Goal: Task Accomplishment & Management: Manage account settings

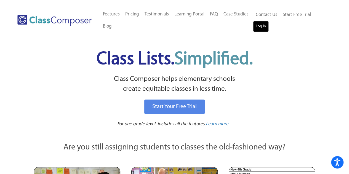
click at [260, 26] on link "Log In" at bounding box center [261, 26] width 16 height 11
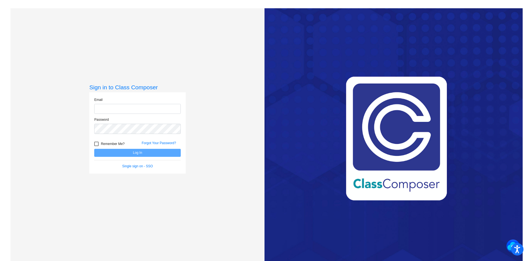
type input "a"
type input "sanzottag@victorschools.org"
click at [94, 149] on button "Log In" at bounding box center [137, 153] width 87 height 8
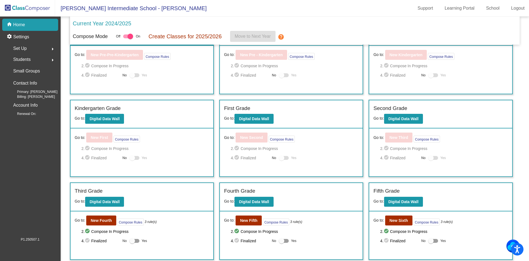
scroll to position [65, 0]
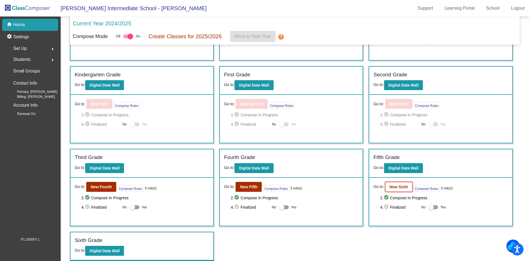
click at [405, 188] on b "New Sixth" at bounding box center [399, 187] width 18 height 4
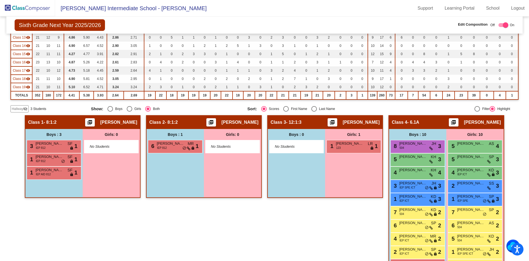
scroll to position [160, 0]
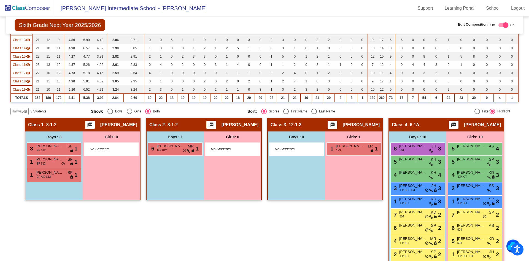
click at [25, 111] on mat-icon "visibility_off" at bounding box center [25, 111] width 4 height 4
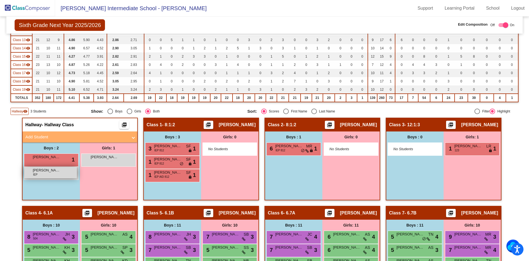
click at [53, 172] on span "Aiden Saxe" at bounding box center [47, 171] width 28 height 6
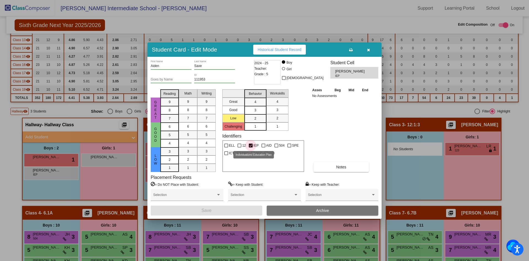
click at [251, 144] on div at bounding box center [251, 146] width 4 height 4
click at [251, 147] on input "IEP" at bounding box center [251, 147] width 0 height 0
checkbox input "false"
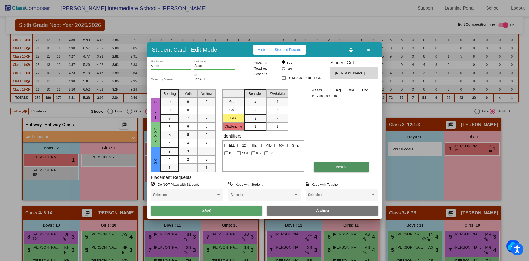
click at [327, 171] on button "Notes" at bounding box center [341, 167] width 55 height 10
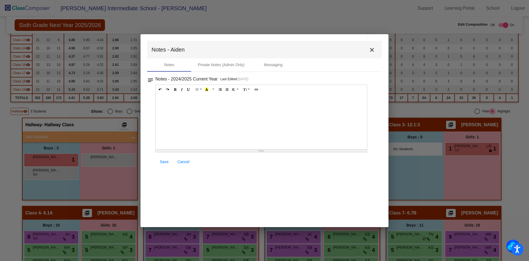
click at [196, 106] on div at bounding box center [261, 121] width 211 height 55
click at [221, 108] on p "Bradley Elementary School New HArtford, NY" at bounding box center [261, 109] width 206 height 6
click at [207, 109] on p "Bradley Elementary School New Hartford, NY" at bounding box center [261, 109] width 206 height 6
click at [248, 107] on p "Bradley Elementary School - New Hartford, NY" at bounding box center [261, 109] width 206 height 6
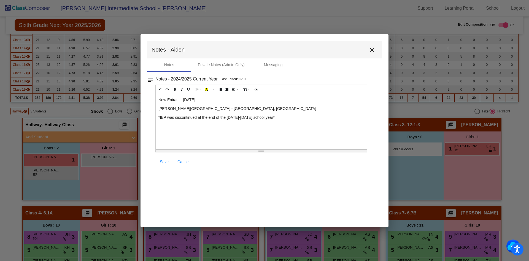
click at [275, 116] on p "*IEP was discontinued at the end of the 2024-2025 school year*" at bounding box center [261, 118] width 206 height 6
